Goal: Check status

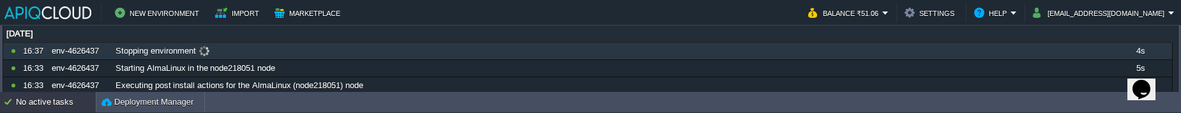
click at [614, 55] on div "Stopping environment" at bounding box center [609, 51] width 995 height 17
